Goal: Task Accomplishment & Management: Manage account settings

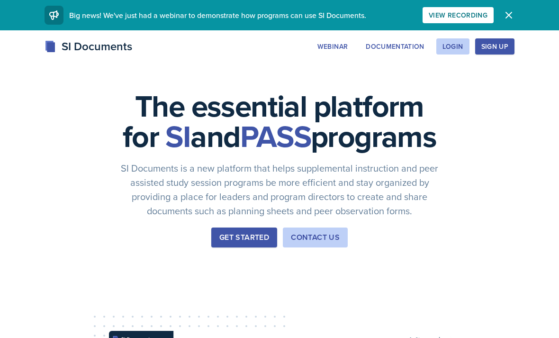
click at [459, 53] on button "Login" at bounding box center [452, 46] width 33 height 16
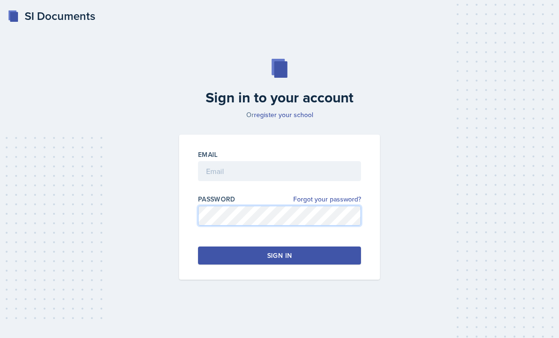
scroll to position [3, 0]
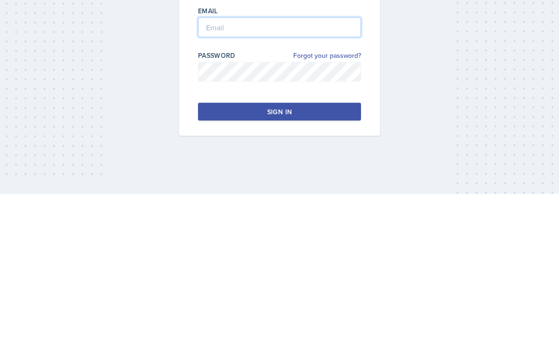
type input "[DOMAIN_NAME]"
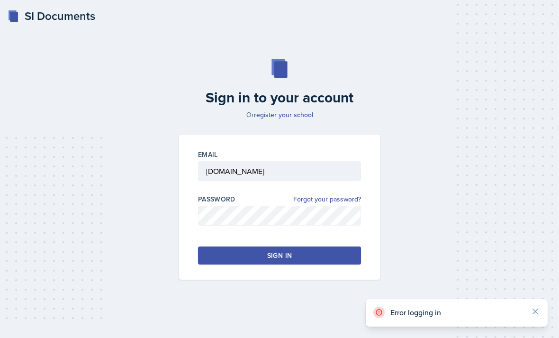
click at [333, 246] on button "Sign in" at bounding box center [279, 255] width 163 height 18
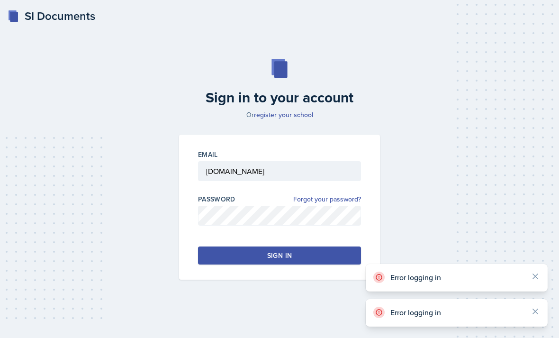
click at [303, 263] on div "Email [DOMAIN_NAME] Password Forgot your password? Sign in" at bounding box center [279, 206] width 201 height 145
click at [316, 246] on button "Sign in" at bounding box center [279, 255] width 163 height 18
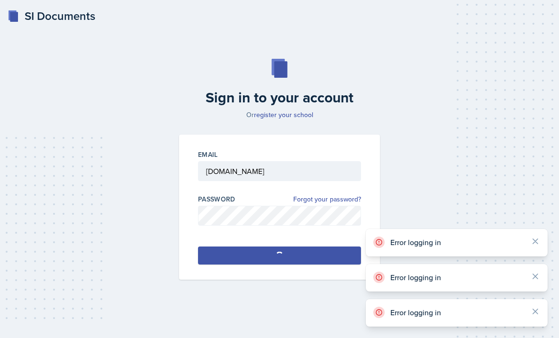
click at [317, 246] on button "Sign in" at bounding box center [279, 255] width 163 height 18
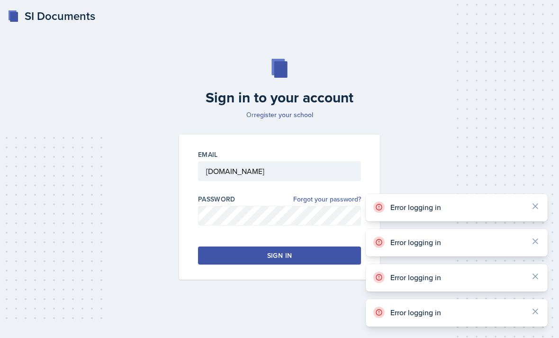
click at [317, 246] on button "Sign in" at bounding box center [279, 255] width 163 height 18
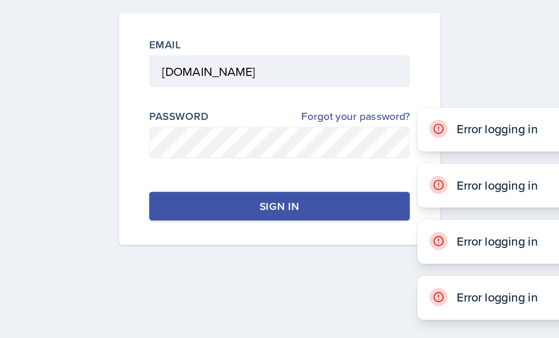
click at [225, 246] on button "Sign in" at bounding box center [279, 255] width 163 height 18
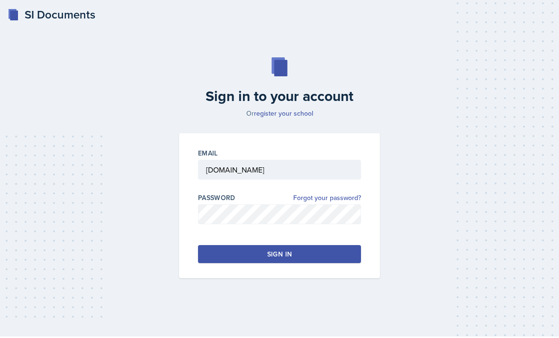
scroll to position [0, 0]
